Goal: Browse casually

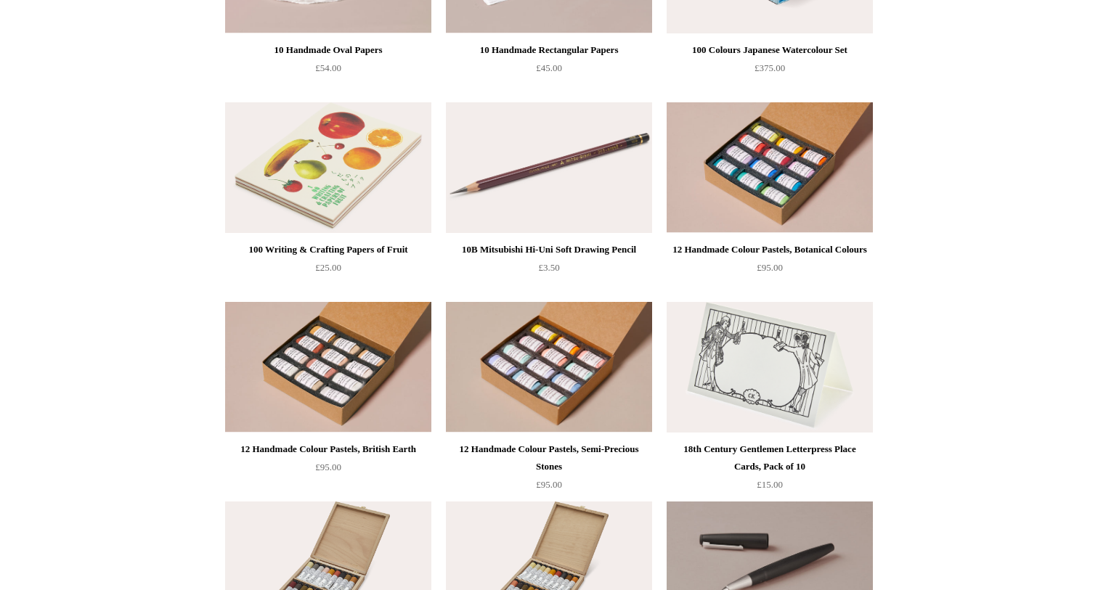
scroll to position [1692, 0]
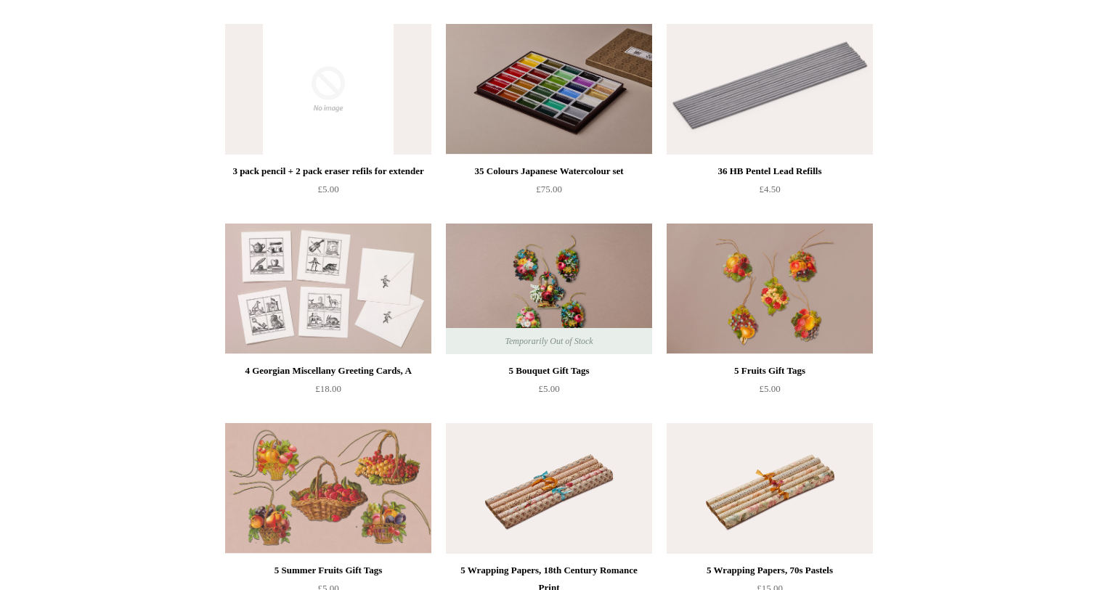
scroll to position [3191, 0]
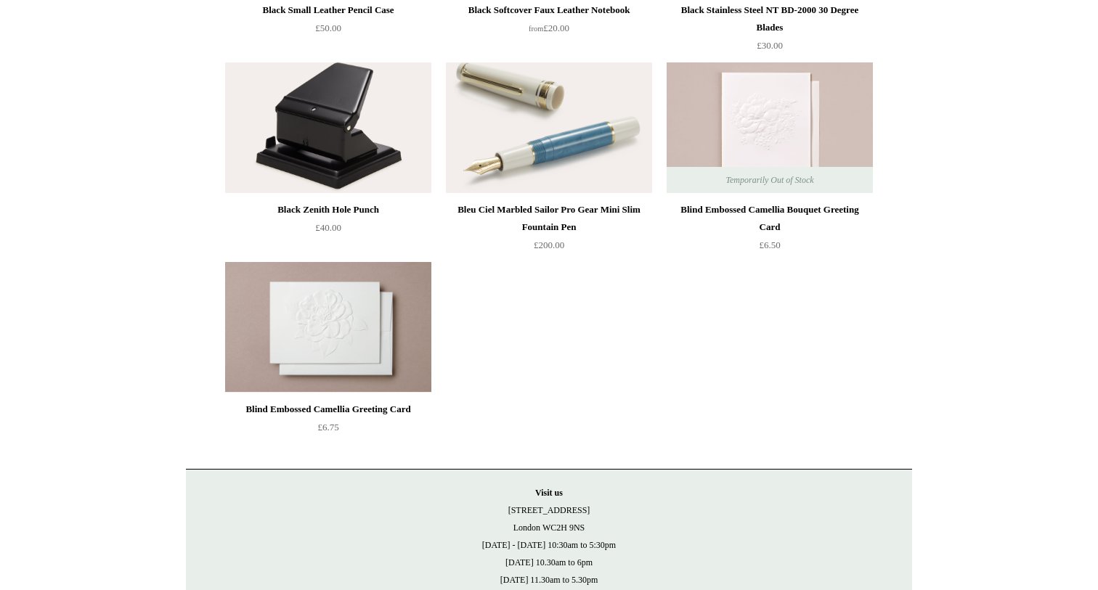
scroll to position [16578, 0]
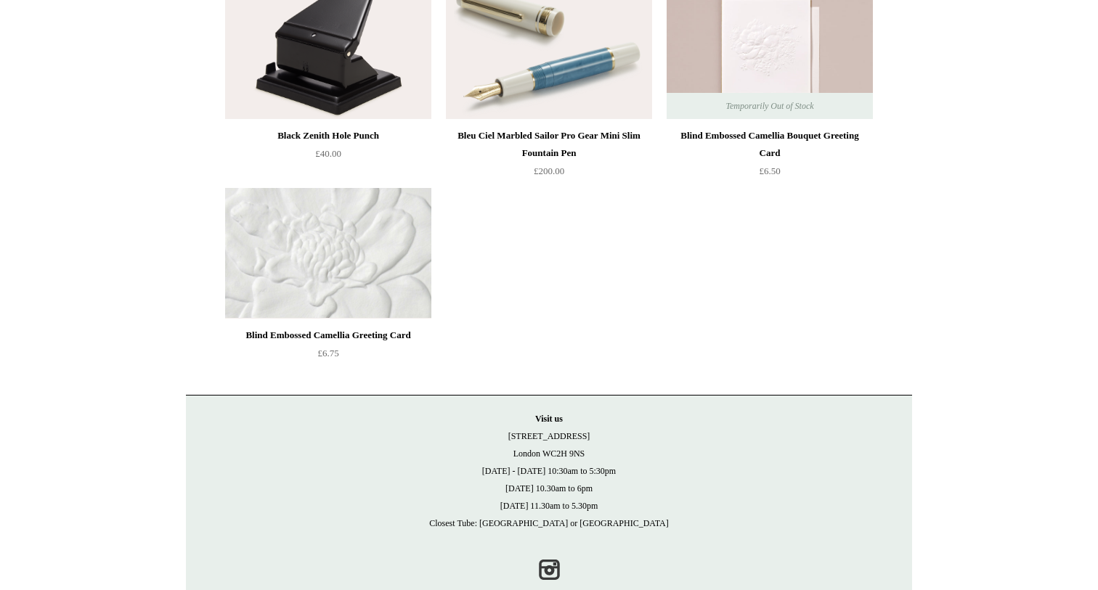
click at [343, 316] on img at bounding box center [328, 253] width 206 height 131
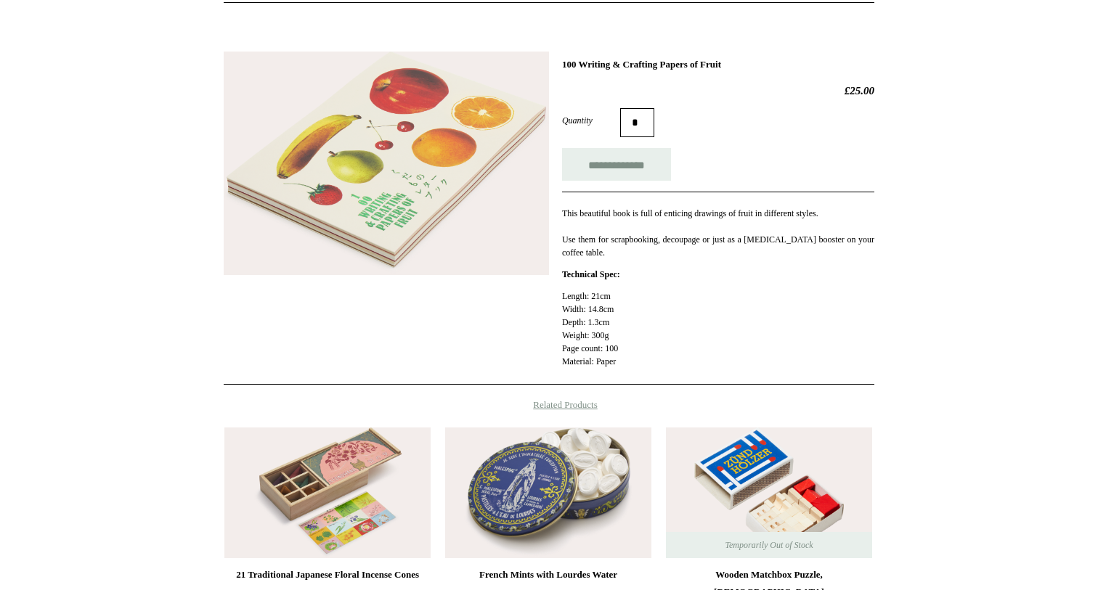
scroll to position [298, 0]
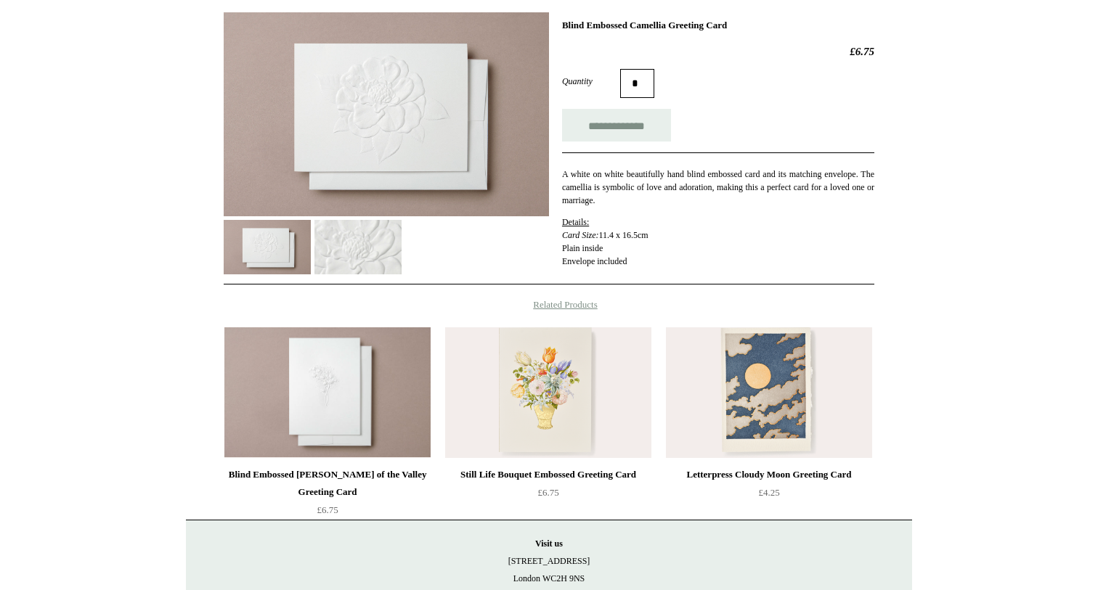
scroll to position [257, 0]
